Goal: Task Accomplishment & Management: Manage account settings

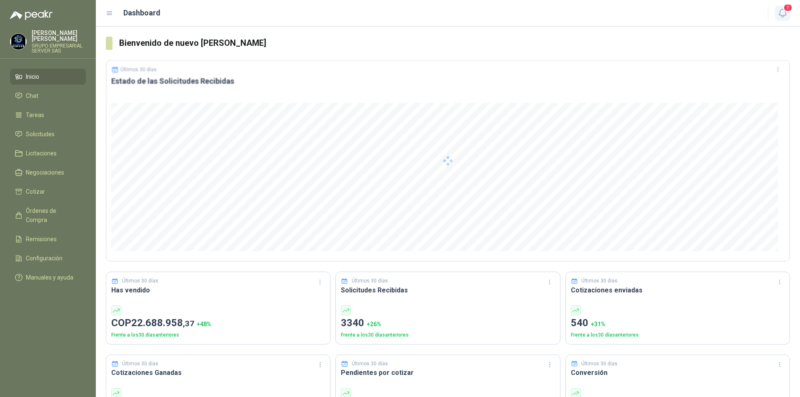
click at [778, 15] on icon "button" at bounding box center [783, 13] width 10 height 10
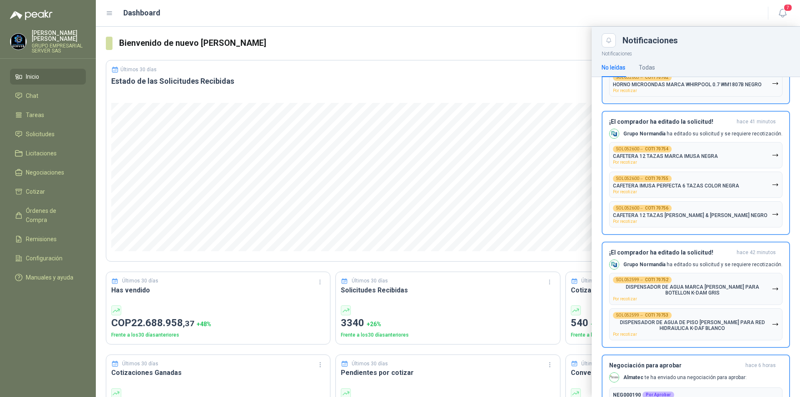
scroll to position [328, 0]
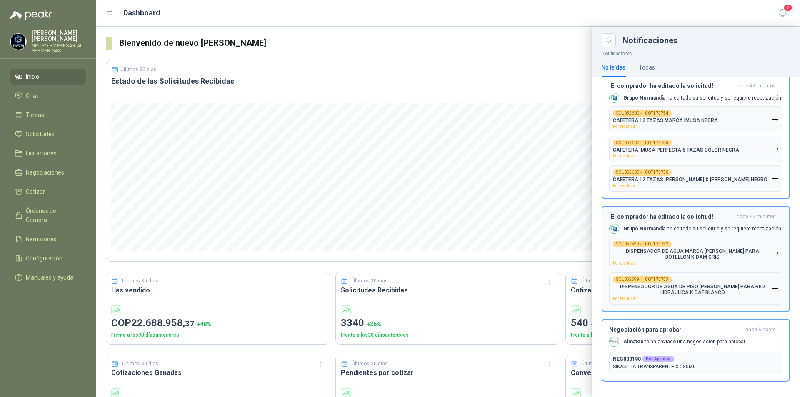
click at [772, 286] on icon "button" at bounding box center [775, 288] width 7 height 7
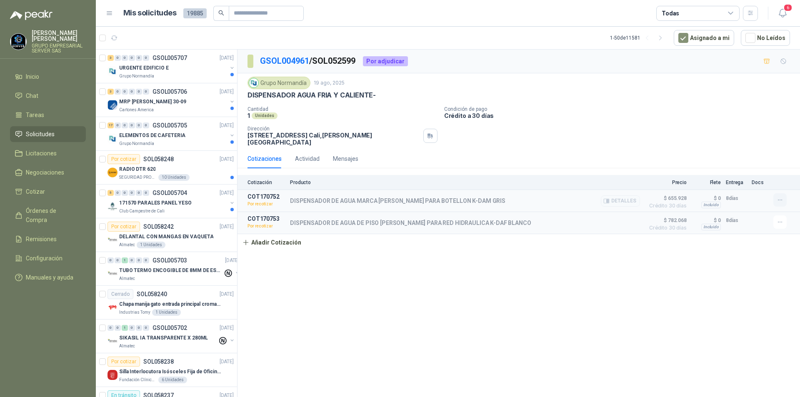
click at [782, 197] on icon "button" at bounding box center [780, 200] width 7 height 7
click at [750, 178] on button "Re-cotizar" at bounding box center [763, 175] width 67 height 13
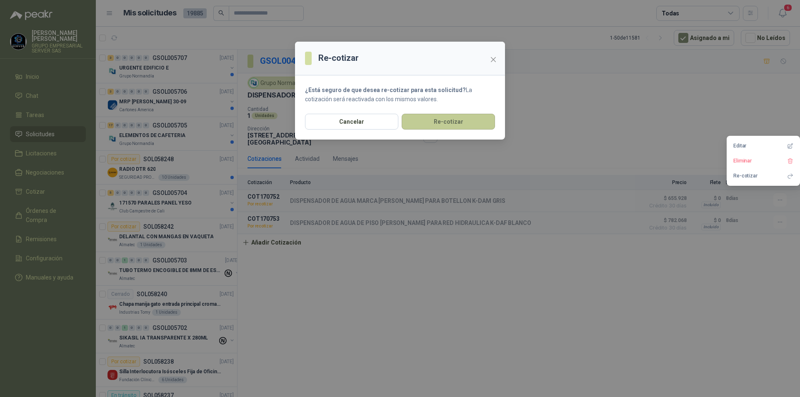
click at [449, 125] on button "Re-cotizar" at bounding box center [448, 122] width 93 height 16
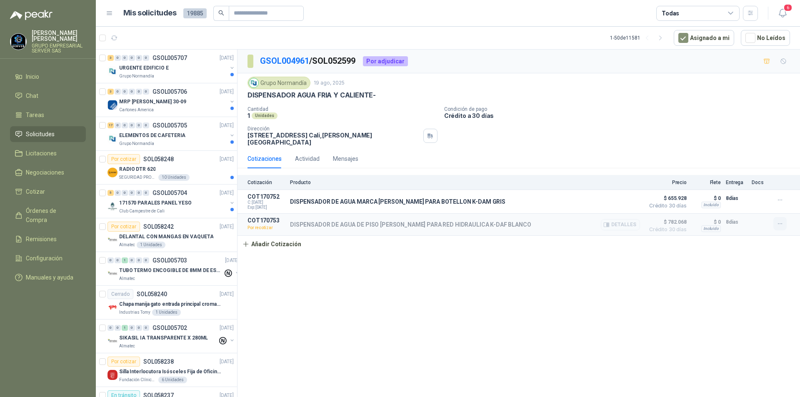
click at [777, 221] on icon "button" at bounding box center [780, 224] width 7 height 7
click at [737, 201] on button "Re-cotizar" at bounding box center [763, 199] width 67 height 13
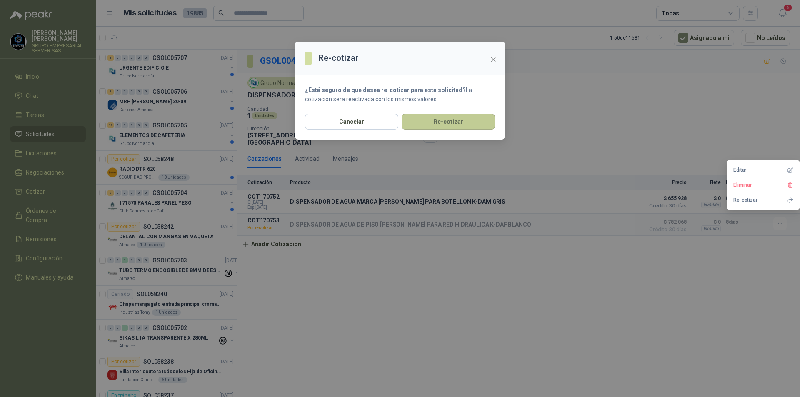
click at [460, 118] on button "Re-cotizar" at bounding box center [448, 122] width 93 height 16
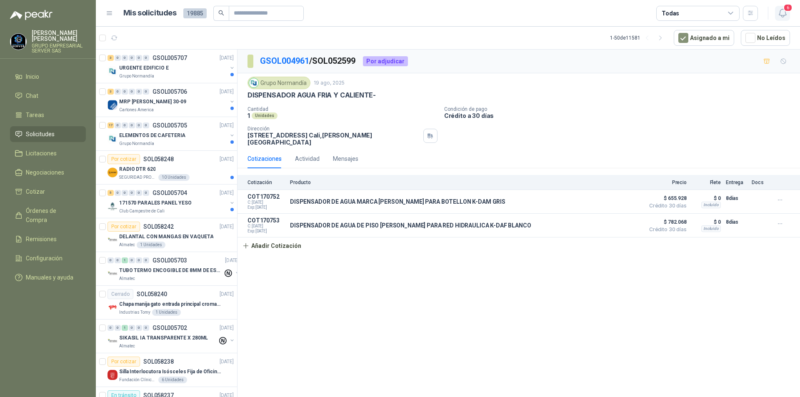
click at [787, 10] on span "6" at bounding box center [788, 8] width 9 height 8
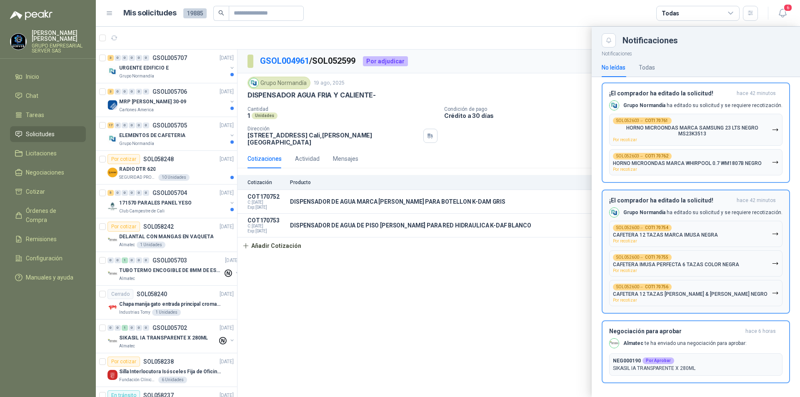
click at [772, 290] on icon "button" at bounding box center [775, 293] width 7 height 7
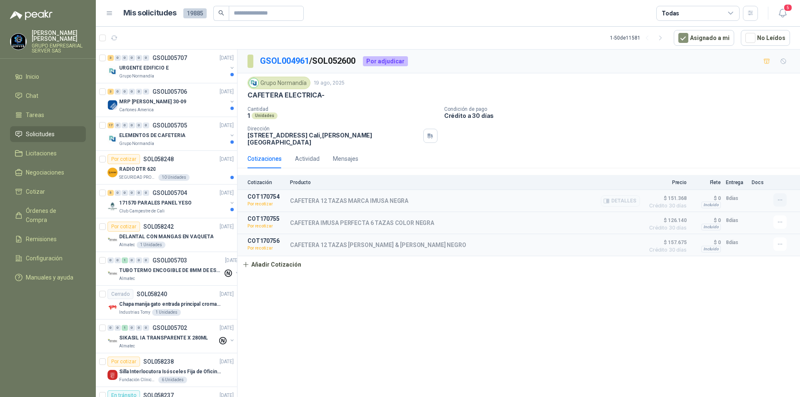
click at [777, 197] on icon "button" at bounding box center [780, 200] width 7 height 7
click at [746, 176] on button "Re-cotizar" at bounding box center [763, 175] width 67 height 13
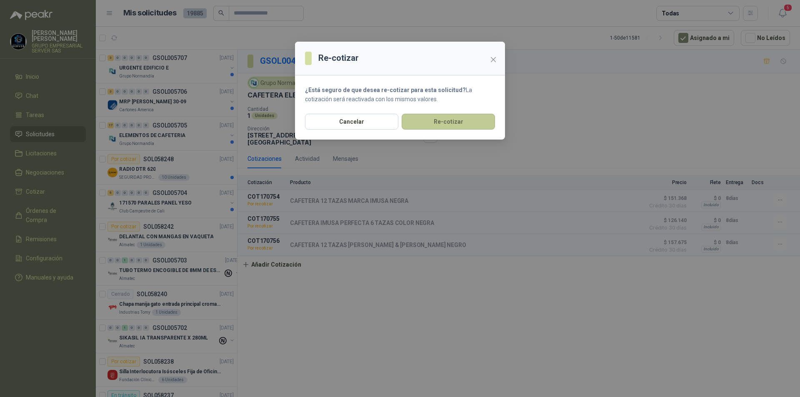
click at [471, 121] on button "Re-cotizar" at bounding box center [448, 122] width 93 height 16
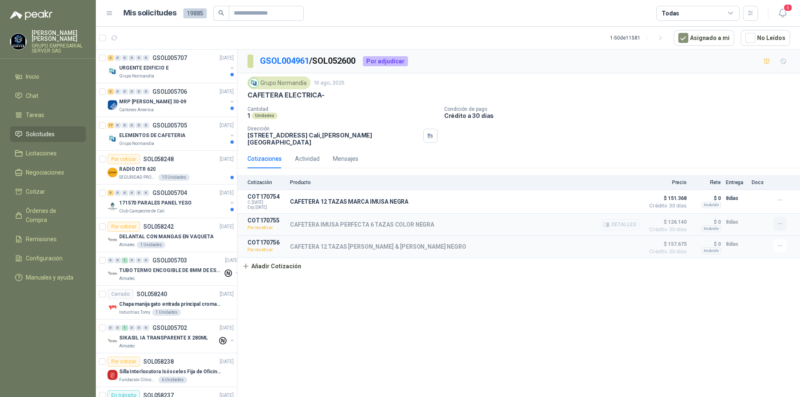
click at [779, 221] on icon "button" at bounding box center [780, 224] width 7 height 7
click at [752, 202] on button "Re-cotizar" at bounding box center [763, 199] width 67 height 13
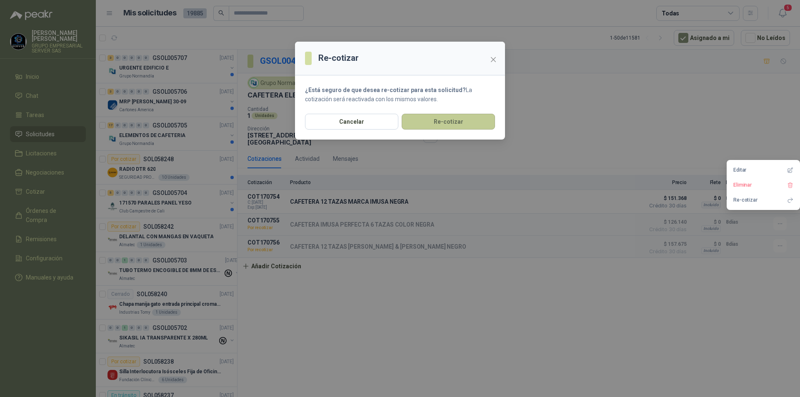
click at [476, 118] on button "Re-cotizar" at bounding box center [448, 122] width 93 height 16
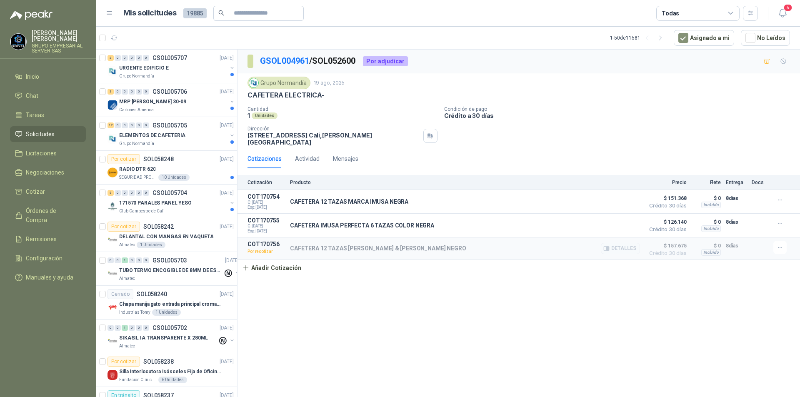
drag, startPoint x: 782, startPoint y: 250, endPoint x: 780, endPoint y: 242, distance: 7.7
click at [782, 249] on div at bounding box center [782, 248] width 17 height 15
click at [780, 244] on icon "button" at bounding box center [780, 247] width 7 height 7
click at [753, 221] on button "Re-cotizar" at bounding box center [763, 224] width 67 height 13
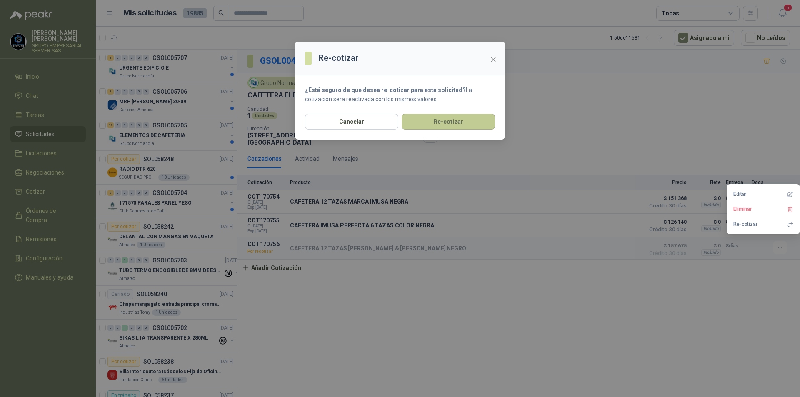
click at [442, 113] on section "¿Está seguro de que desea re-cotizar para esta solicitud? La cotización será re…" at bounding box center [400, 94] width 210 height 38
click at [440, 121] on button "Re-cotizar" at bounding box center [448, 122] width 93 height 16
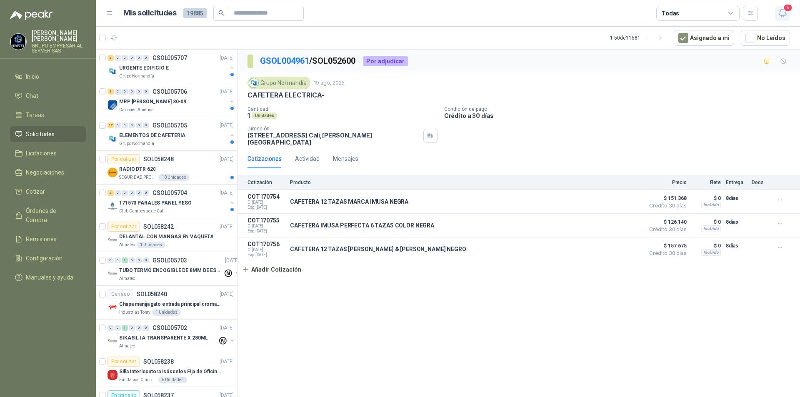
click at [782, 10] on icon "button" at bounding box center [783, 13] width 10 height 10
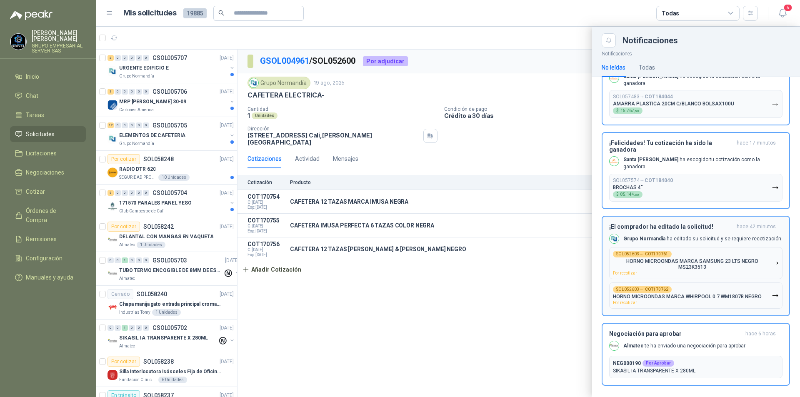
click at [772, 292] on icon "button" at bounding box center [775, 295] width 7 height 7
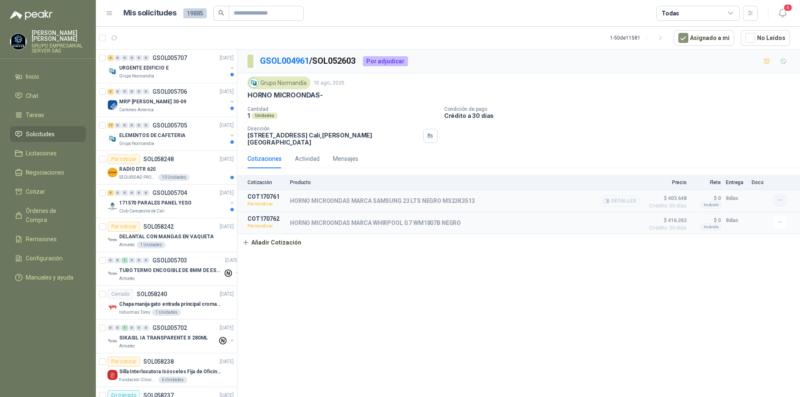
click at [781, 197] on icon "button" at bounding box center [780, 200] width 7 height 7
click at [752, 176] on button "Re-cotizar" at bounding box center [763, 175] width 67 height 13
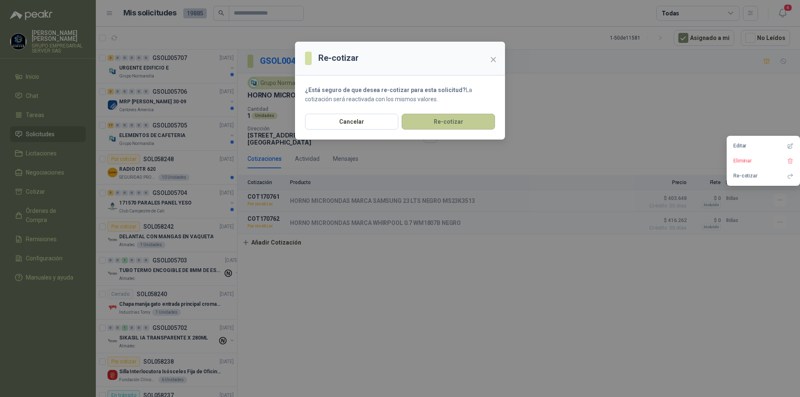
click at [464, 119] on button "Re-cotizar" at bounding box center [448, 122] width 93 height 16
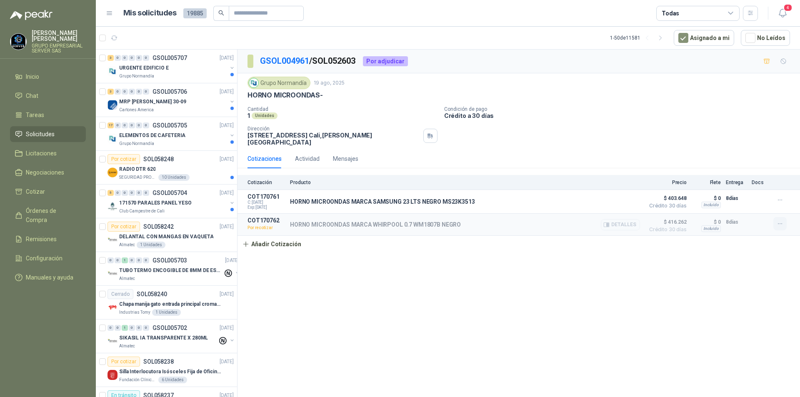
click at [779, 221] on icon "button" at bounding box center [780, 224] width 7 height 7
click at [741, 203] on button "Re-cotizar" at bounding box center [763, 199] width 67 height 13
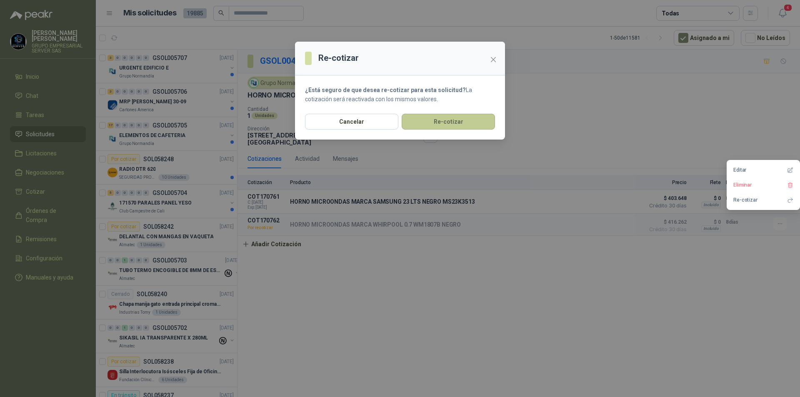
drag, startPoint x: 449, startPoint y: 116, endPoint x: 438, endPoint y: 151, distance: 36.5
click at [448, 116] on button "Re-cotizar" at bounding box center [448, 122] width 93 height 16
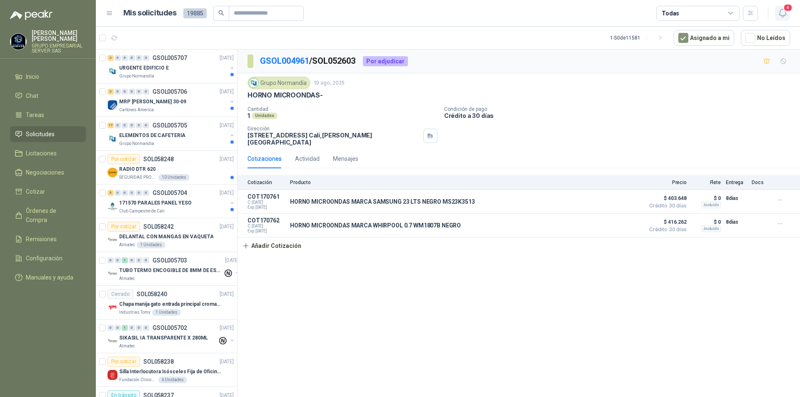
click at [784, 13] on icon "button" at bounding box center [783, 13] width 10 height 10
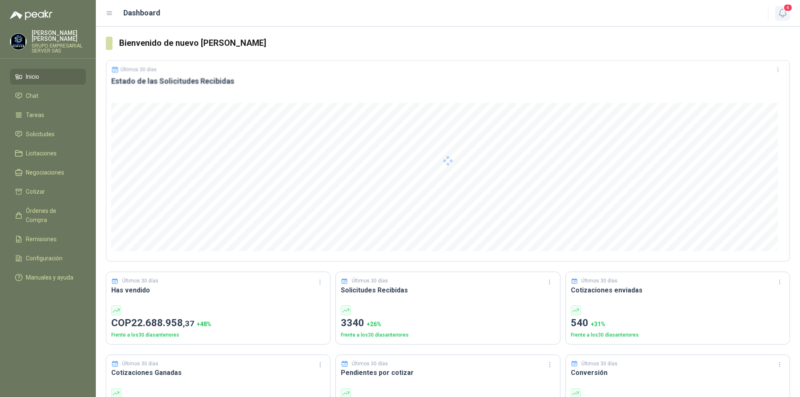
click at [784, 15] on icon "button" at bounding box center [782, 13] width 7 height 8
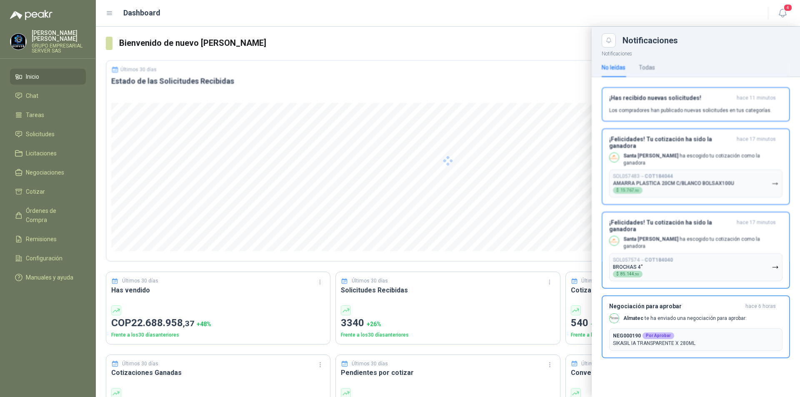
click at [650, 67] on div at bounding box center [448, 161] width 684 height 202
click at [650, 67] on div "Todas" at bounding box center [647, 67] width 16 height 9
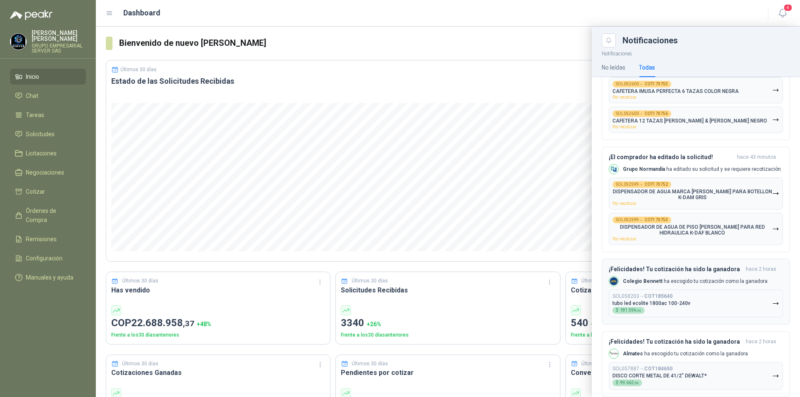
scroll to position [459, 0]
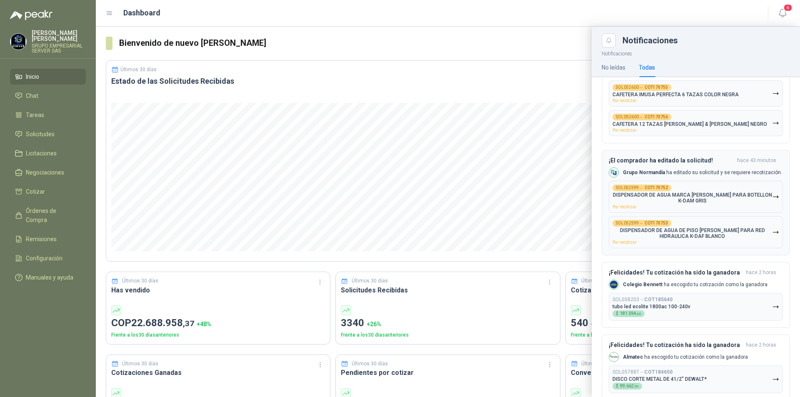
click at [773, 231] on icon "button" at bounding box center [775, 232] width 5 height 2
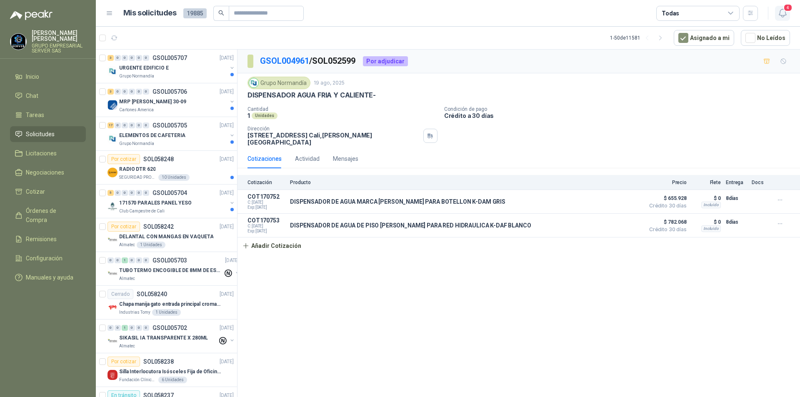
click at [790, 15] on button "4" at bounding box center [782, 13] width 15 height 15
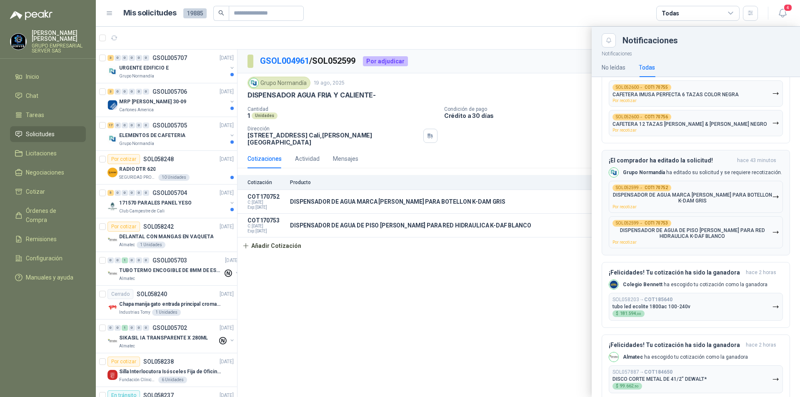
click at [772, 234] on icon "button" at bounding box center [775, 232] width 7 height 7
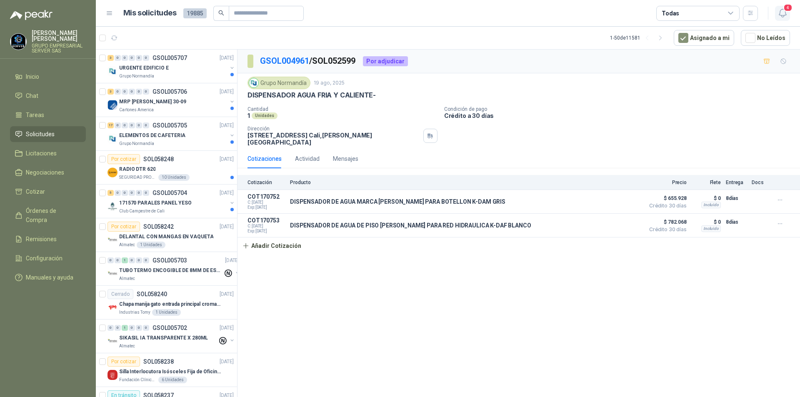
click at [784, 15] on icon "button" at bounding box center [783, 13] width 10 height 10
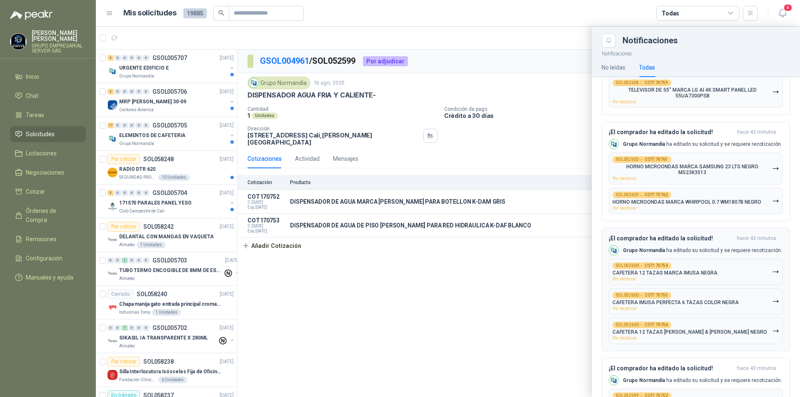
scroll to position [250, 0]
click at [772, 198] on icon "button" at bounding box center [775, 201] width 7 height 7
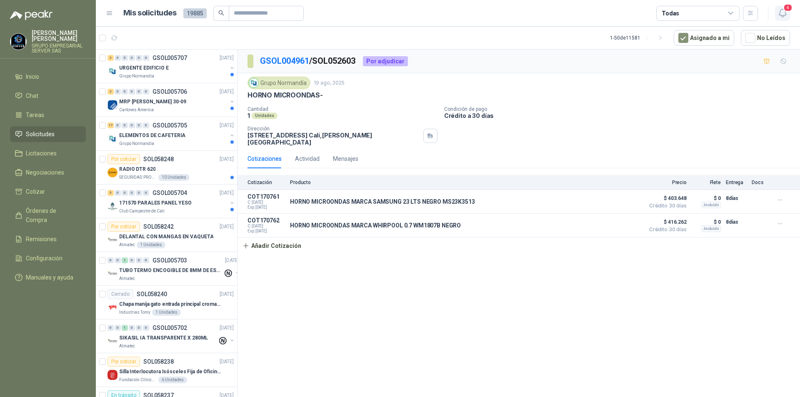
click at [786, 14] on icon "button" at bounding box center [782, 13] width 7 height 8
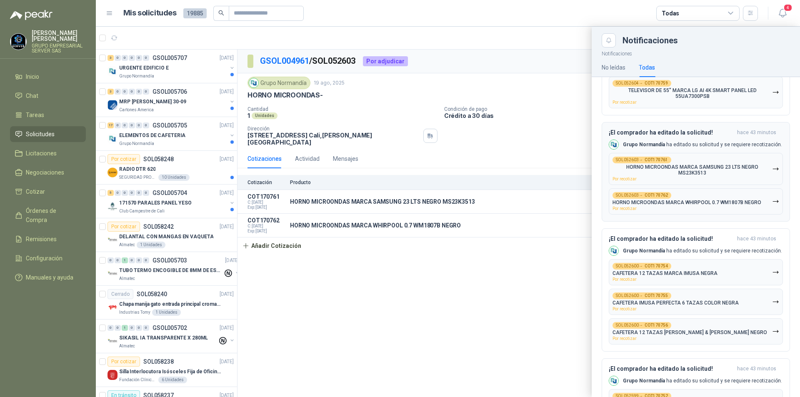
click at [771, 159] on button "SOL052603 → COT170761 HORNO MICROONDAS MARCA SAMSUNG 23 LTS NEGRO MS23K3513 Por…" at bounding box center [696, 169] width 174 height 32
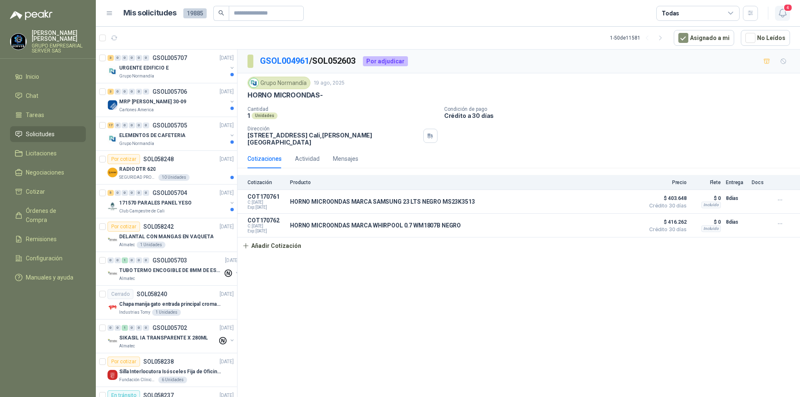
click at [785, 10] on span "4" at bounding box center [788, 8] width 9 height 8
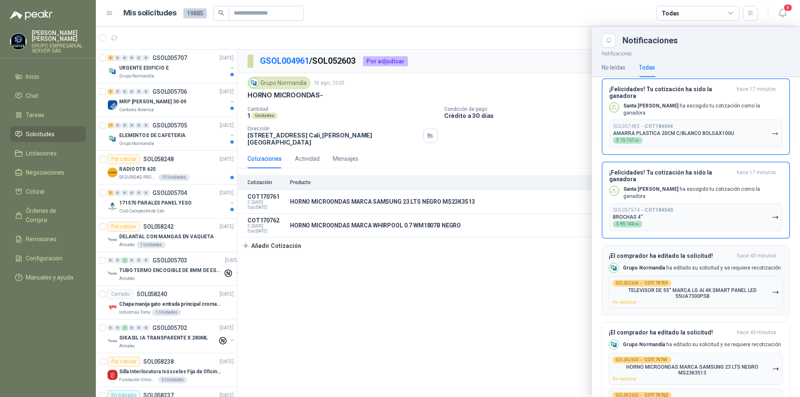
scroll to position [42, 0]
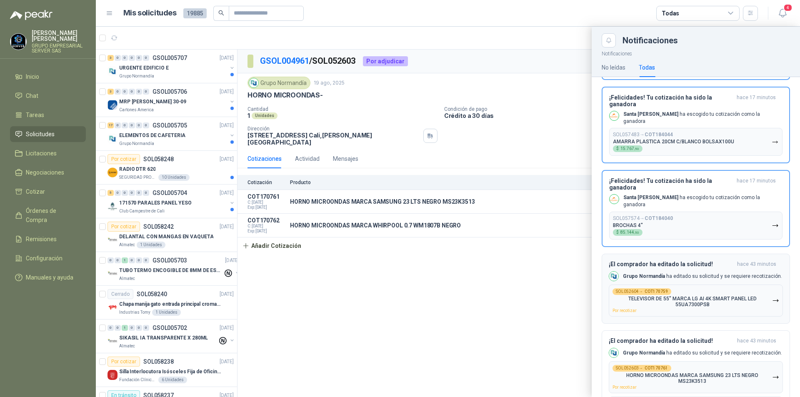
click at [772, 297] on icon "button" at bounding box center [775, 300] width 7 height 7
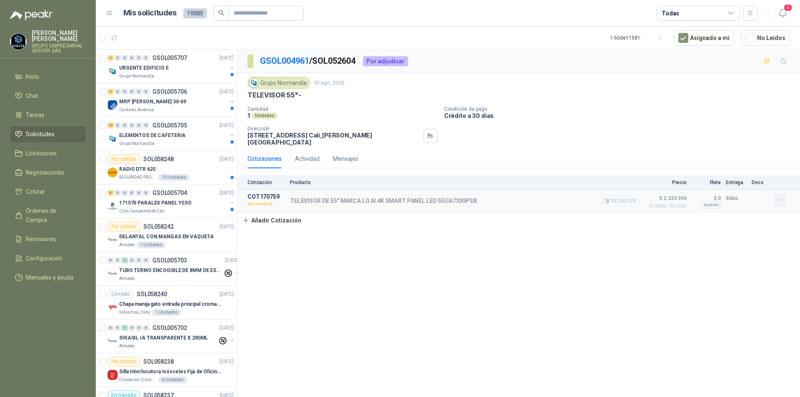
click at [777, 197] on icon "button" at bounding box center [780, 200] width 7 height 7
click at [739, 176] on button "Re-cotizar" at bounding box center [763, 175] width 67 height 13
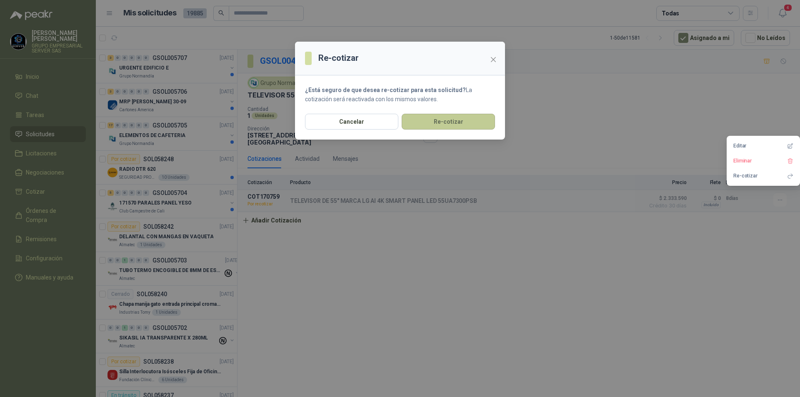
click at [457, 127] on button "Re-cotizar" at bounding box center [448, 122] width 93 height 16
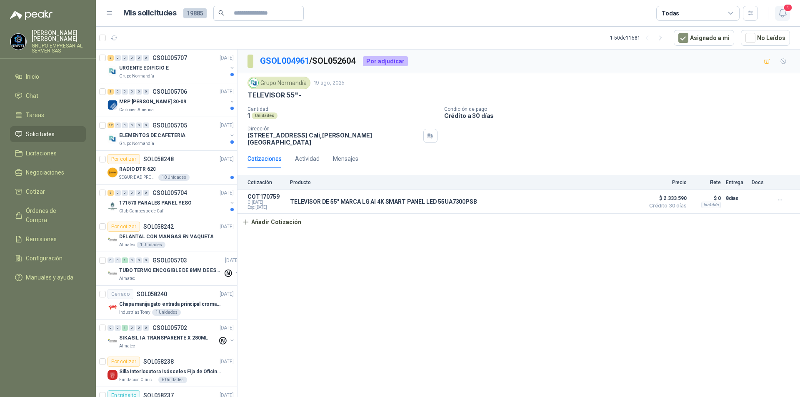
click at [780, 13] on icon "button" at bounding box center [782, 13] width 7 height 8
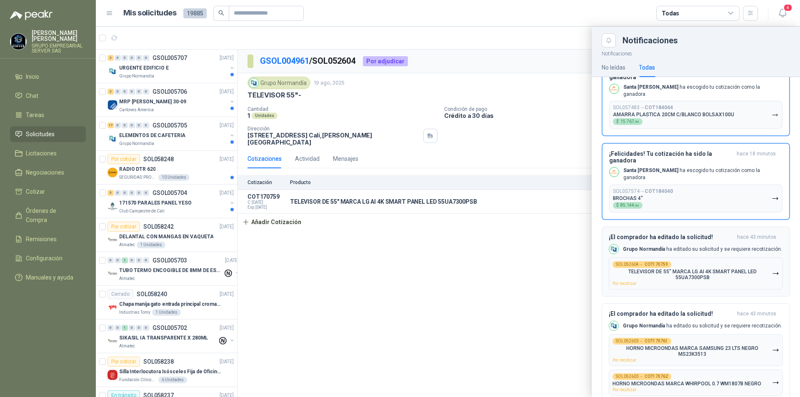
scroll to position [83, 0]
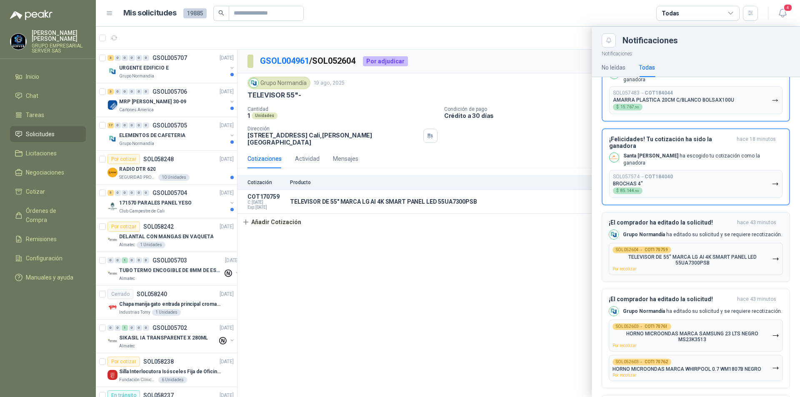
click at [772, 256] on icon "button" at bounding box center [775, 259] width 7 height 7
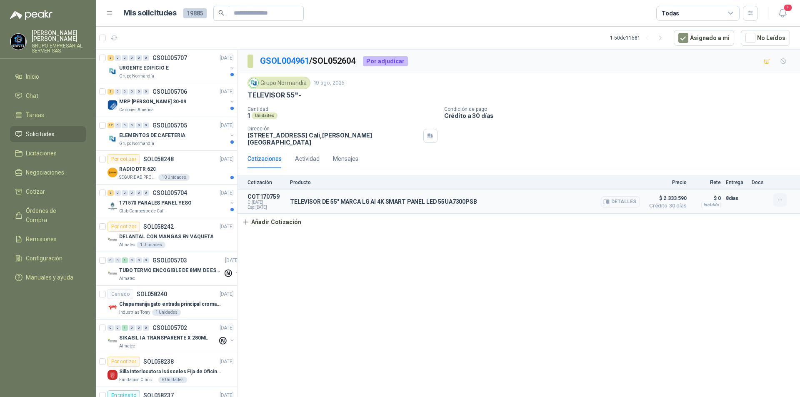
click at [777, 197] on icon "button" at bounding box center [780, 200] width 7 height 7
drag, startPoint x: 756, startPoint y: 271, endPoint x: 747, endPoint y: 254, distance: 19.0
click at [754, 271] on div "GSOL004961 / SOL052604 Por adjudicar Grupo [PERSON_NAME] [DATE] TELEVISOR 55"- …" at bounding box center [519, 225] width 563 height 351
click at [784, 14] on icon "button" at bounding box center [783, 13] width 10 height 10
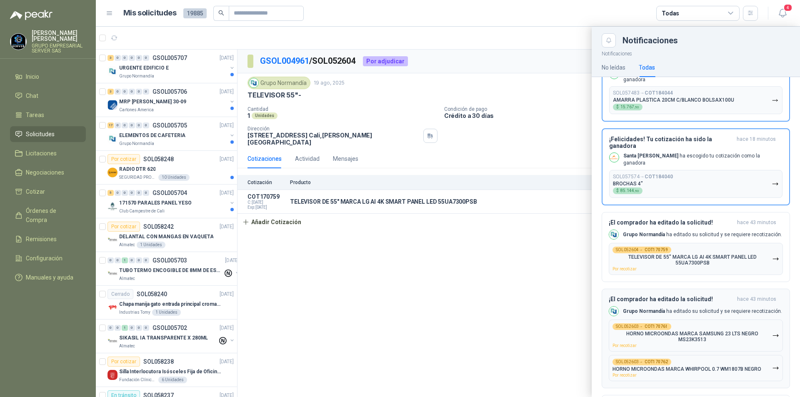
click at [772, 332] on icon "button" at bounding box center [775, 335] width 7 height 7
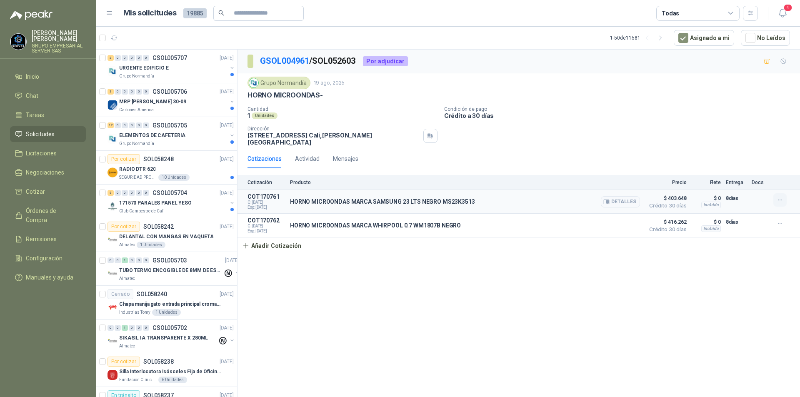
click at [785, 195] on button "button" at bounding box center [780, 199] width 13 height 13
click at [782, 221] on icon "button" at bounding box center [780, 224] width 7 height 7
click at [632, 269] on div "GSOL004961 / SOL052603 Por adjudicar Grupo [PERSON_NAME] [DATE] HORNO MICROONDA…" at bounding box center [519, 225] width 563 height 351
click at [785, 13] on icon "button" at bounding box center [783, 13] width 10 height 10
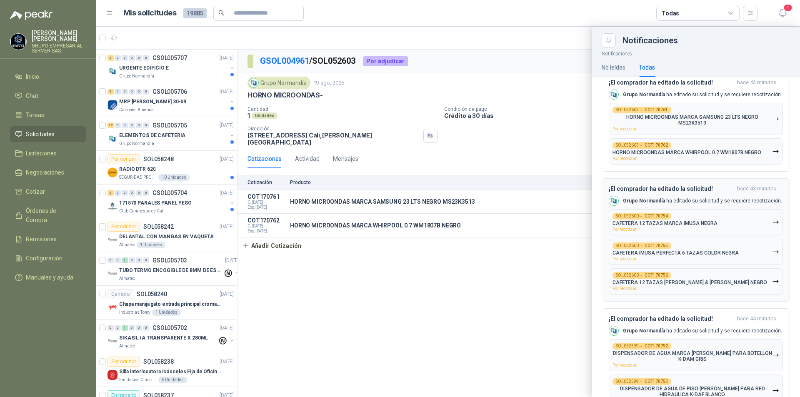
scroll to position [333, 0]
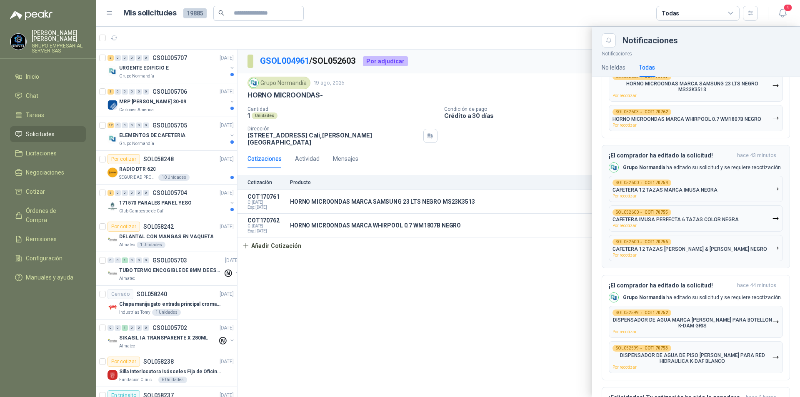
click at [772, 185] on icon "button" at bounding box center [775, 188] width 7 height 7
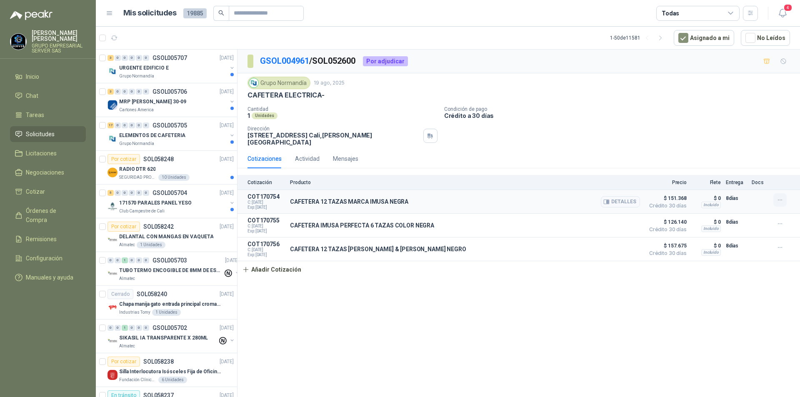
click at [785, 197] on button "button" at bounding box center [780, 199] width 13 height 13
click at [777, 217] on button "button" at bounding box center [780, 223] width 13 height 13
click at [781, 244] on icon "button" at bounding box center [780, 247] width 7 height 7
click at [783, 13] on icon "button" at bounding box center [783, 13] width 10 height 10
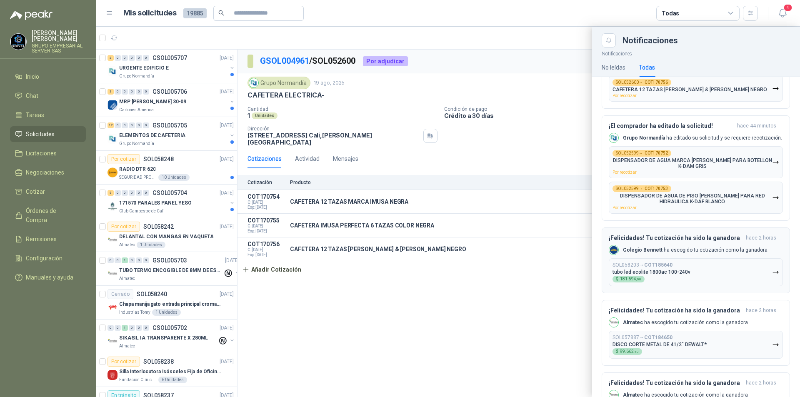
scroll to position [500, 0]
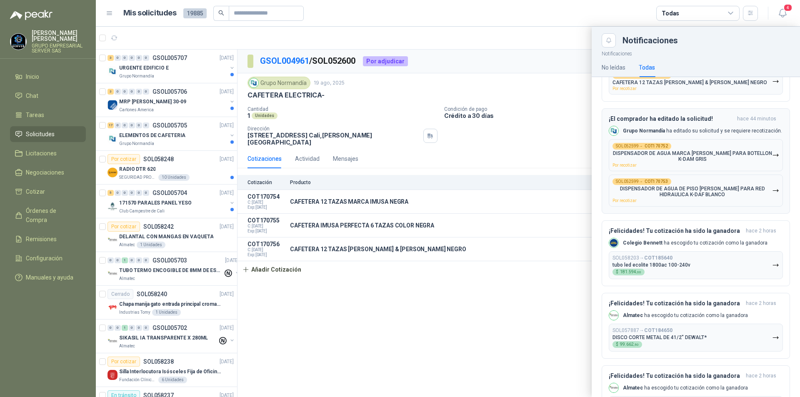
click at [765, 153] on p "DISPENSADOR DE AGUA MARCA [PERSON_NAME] PARA BOTELLON K-DAM GRIS" at bounding box center [693, 156] width 160 height 12
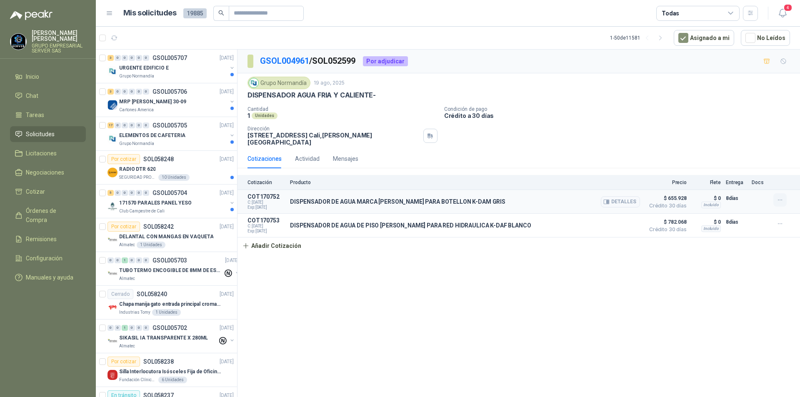
click at [782, 197] on icon "button" at bounding box center [780, 200] width 7 height 7
click at [781, 221] on icon "button" at bounding box center [780, 224] width 7 height 7
click at [784, 17] on icon "button" at bounding box center [782, 13] width 7 height 8
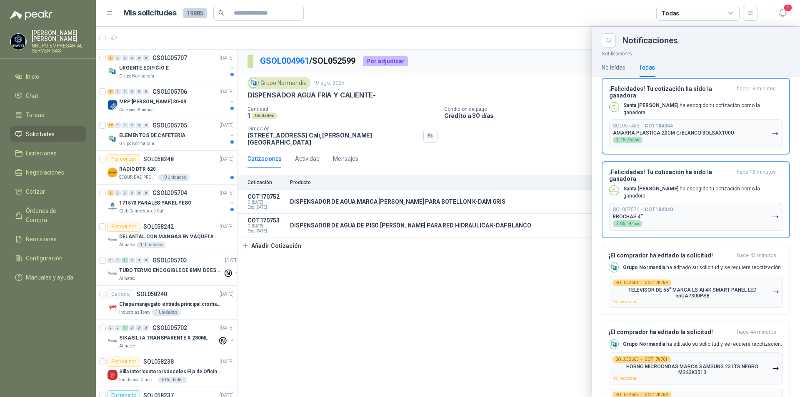
scroll to position [42, 0]
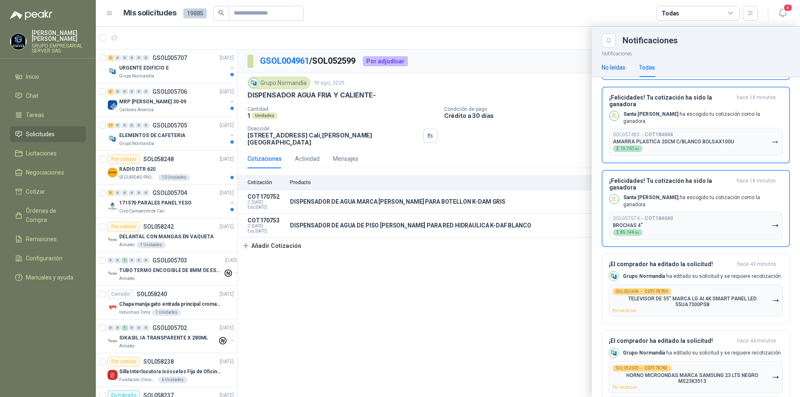
click at [620, 68] on div "No leídas" at bounding box center [614, 67] width 24 height 9
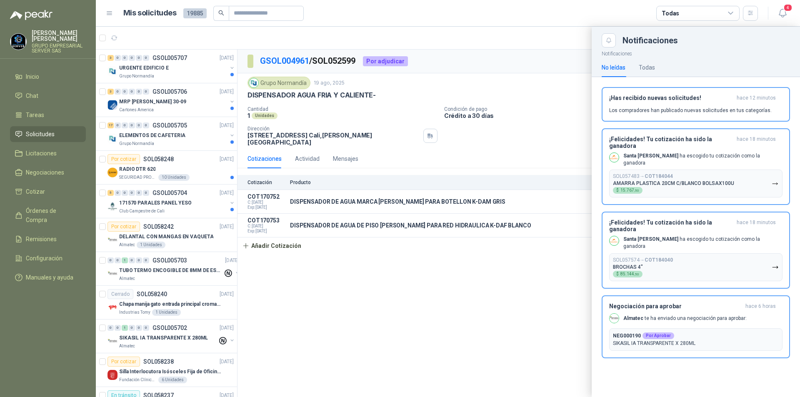
click at [160, 69] on div at bounding box center [448, 212] width 704 height 371
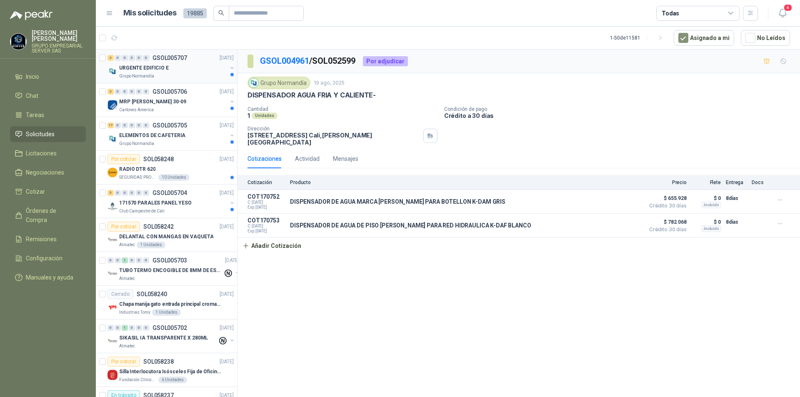
click at [159, 79] on div "Grupo Normandía" at bounding box center [173, 76] width 108 height 7
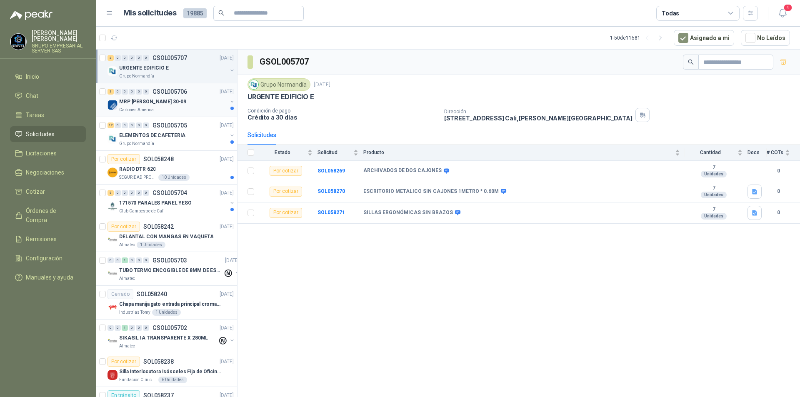
click at [152, 107] on p "Cartones America" at bounding box center [136, 110] width 35 height 7
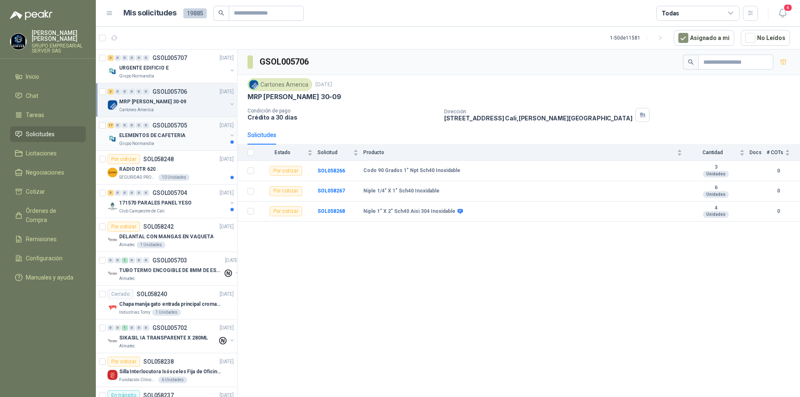
click at [145, 139] on p "ELEMENTOS DE CAFETERIA" at bounding box center [152, 136] width 66 height 8
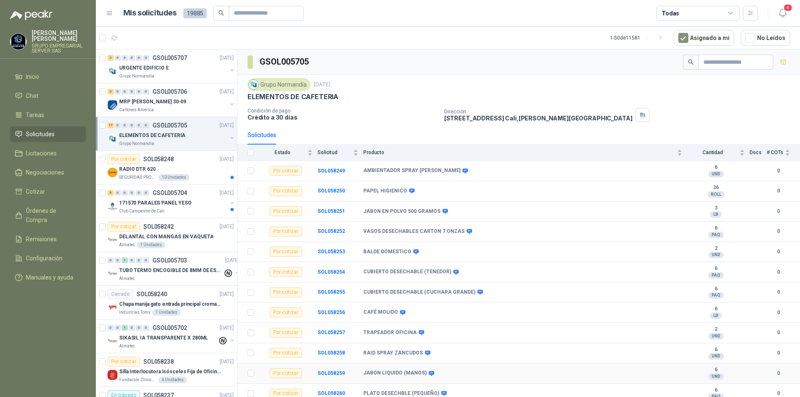
scroll to position [105, 0]
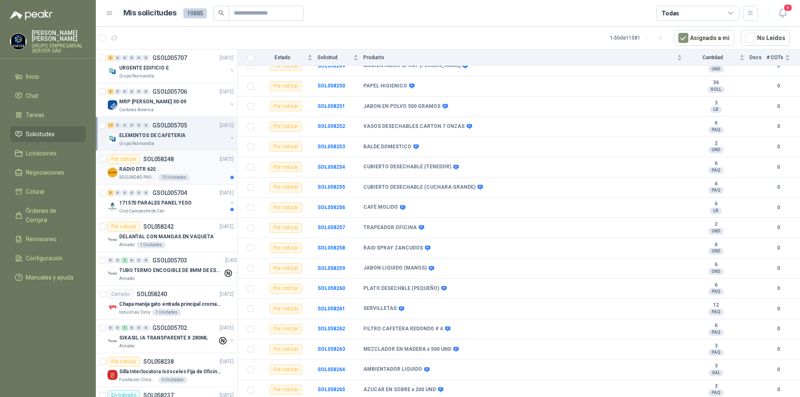
click at [147, 179] on p "SEGURIDAD PROVISER LTDA" at bounding box center [138, 177] width 38 height 7
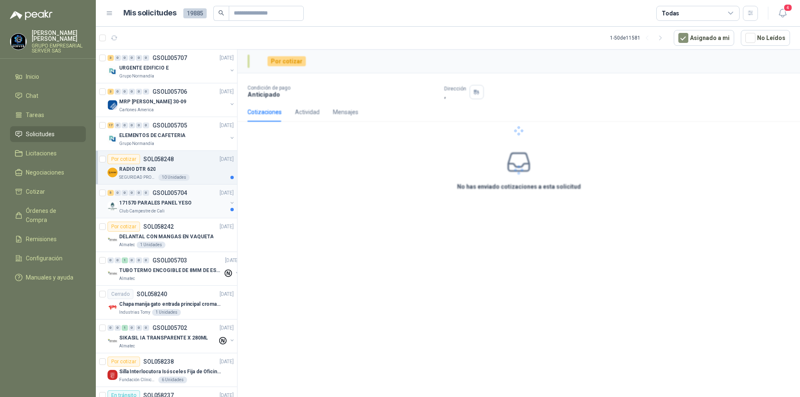
click at [145, 208] on div "171570 PARALES PANEL YESO" at bounding box center [173, 203] width 108 height 10
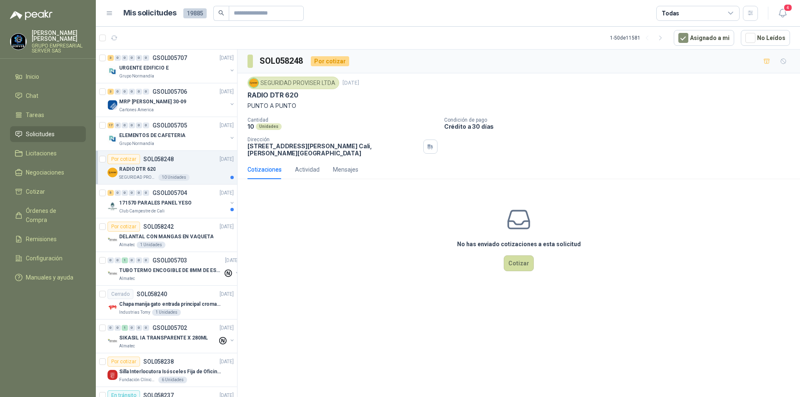
click at [145, 171] on p "RADIO DTR 620" at bounding box center [137, 169] width 36 height 8
